Goal: Book appointment/travel/reservation

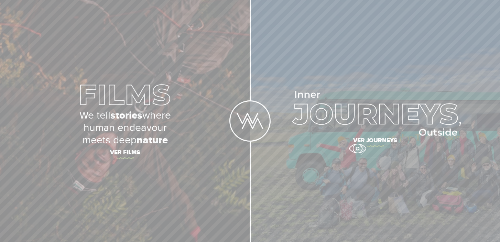
click at [358, 145] on span "Ver journeys" at bounding box center [375, 141] width 241 height 14
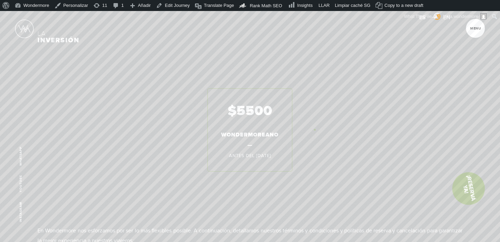
scroll to position [2716, 0]
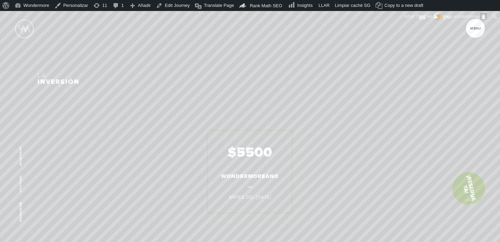
click at [467, 198] on link "¡Reservá Ya!" at bounding box center [468, 189] width 38 height 38
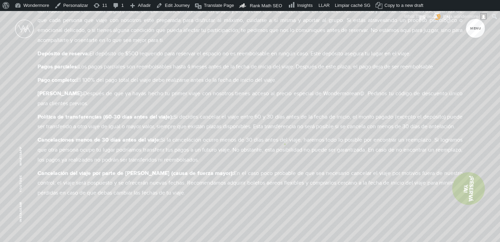
scroll to position [3209, 0]
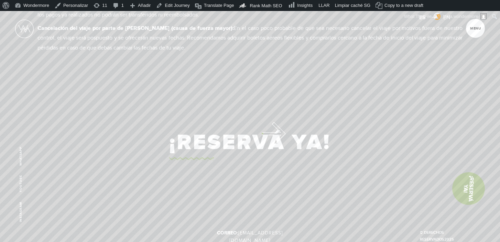
click at [262, 133] on link "¡Reservá Ya!" at bounding box center [250, 142] width 162 height 35
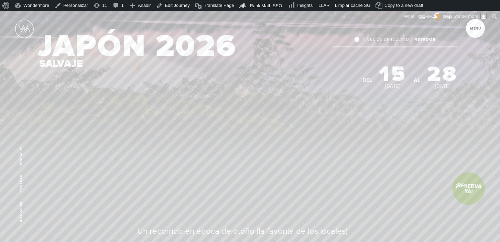
scroll to position [105, 0]
